Goal: Find specific page/section: Find specific page/section

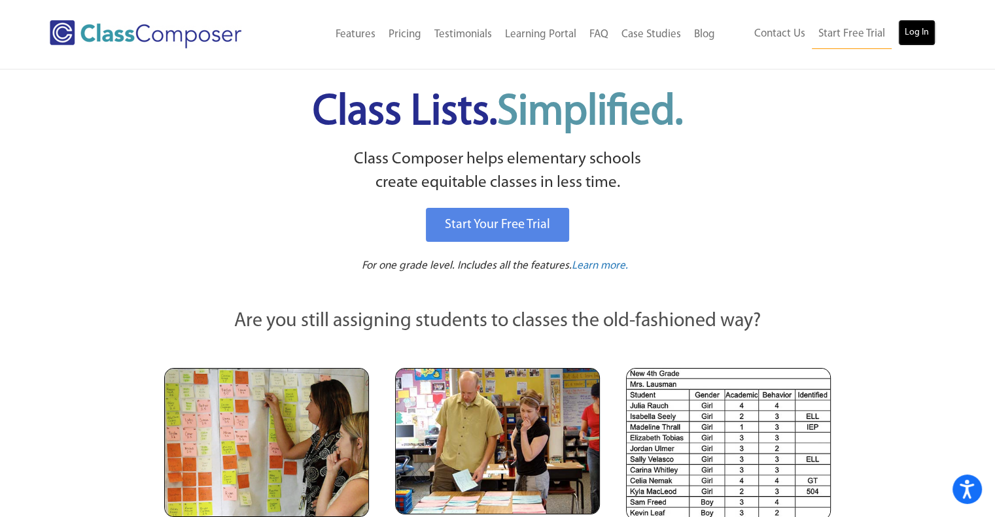
click at [904, 31] on link "Log In" at bounding box center [916, 33] width 37 height 26
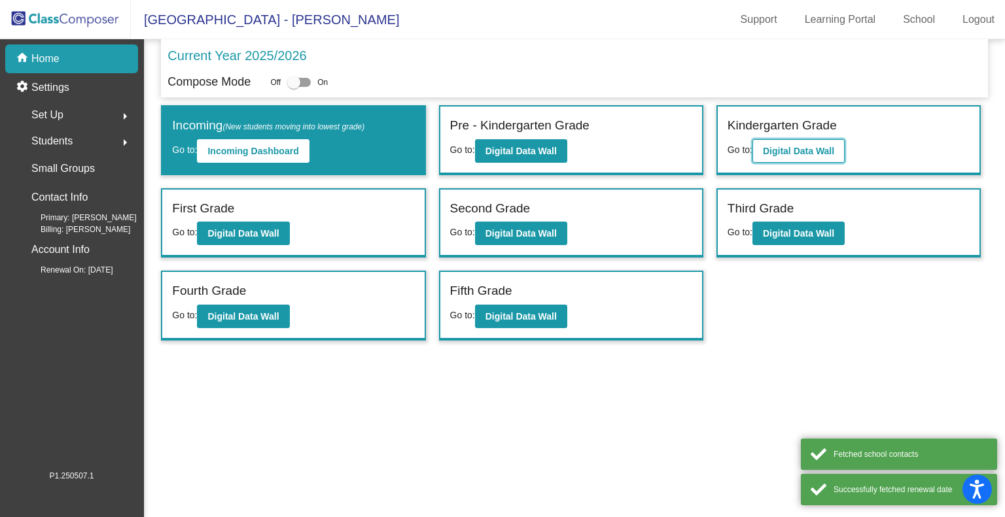
click at [800, 153] on b "Digital Data Wall" at bounding box center [798, 151] width 71 height 10
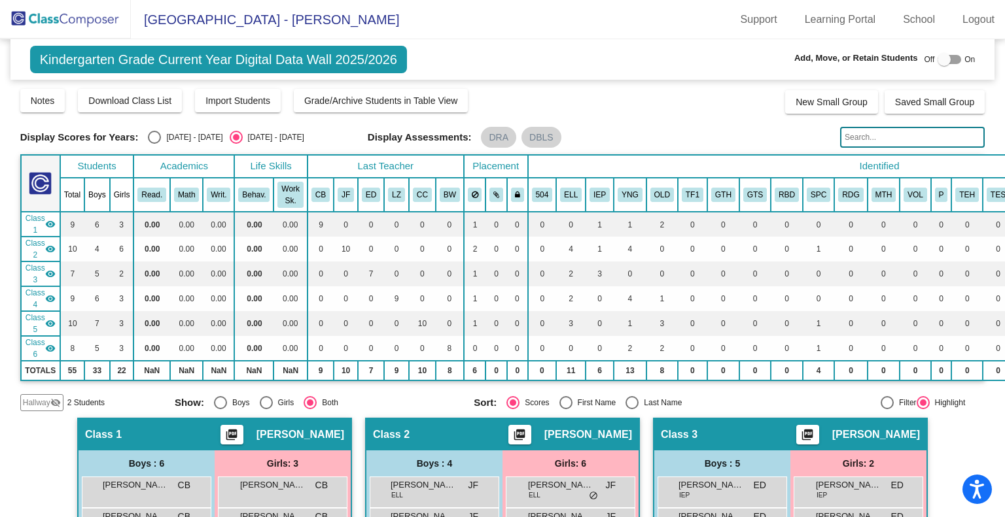
click at [872, 137] on input "text" at bounding box center [912, 137] width 145 height 21
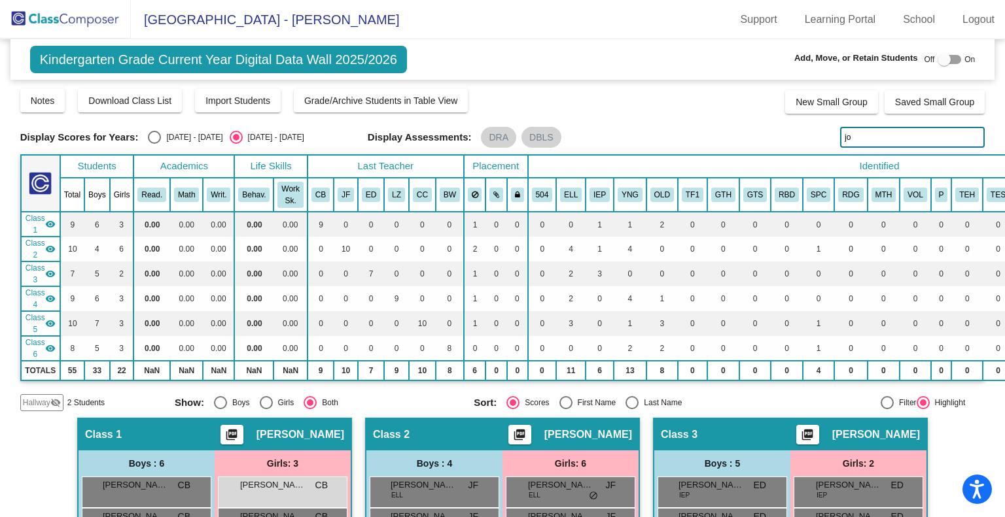
type input "j"
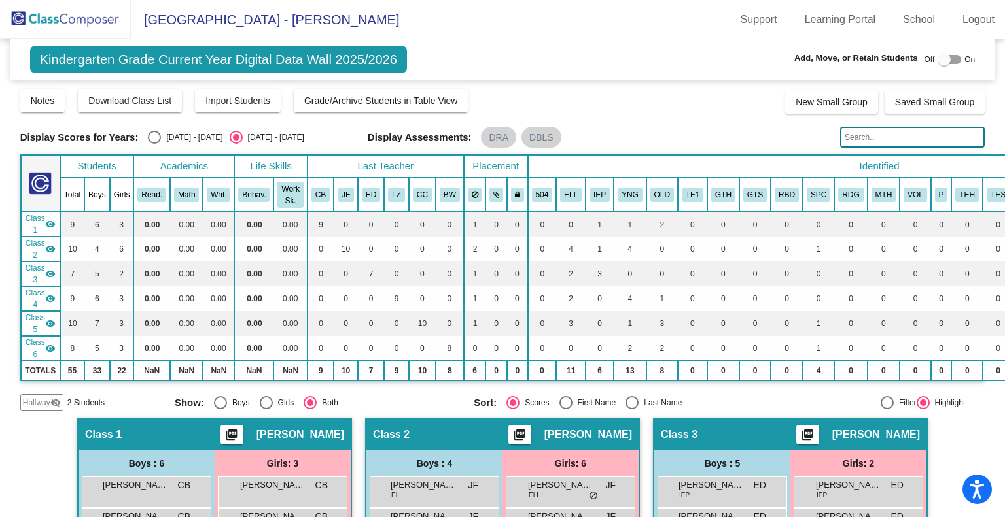
click at [156, 141] on div "Select an option" at bounding box center [154, 137] width 13 height 13
click at [154, 144] on input "2024 - 2025" at bounding box center [154, 144] width 1 height 1
radio input "true"
